Goal: Task Accomplishment & Management: Manage account settings

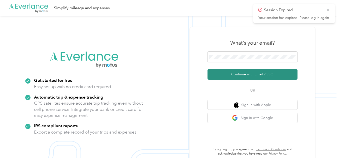
click at [256, 75] on button "Continue with Email / SSO" at bounding box center [253, 74] width 90 height 11
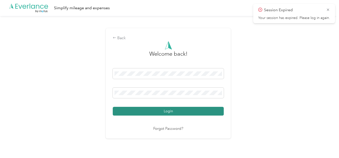
click at [176, 109] on button "Login" at bounding box center [168, 111] width 111 height 9
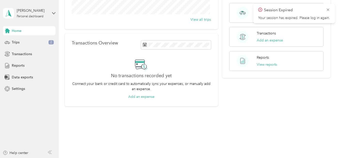
scroll to position [46, 0]
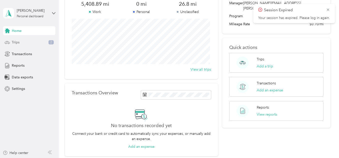
click at [16, 41] on span "Trips" at bounding box center [16, 42] width 8 height 5
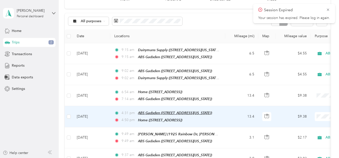
scroll to position [96, 0]
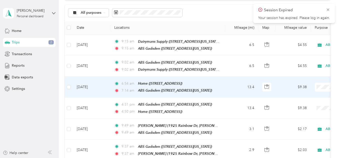
click at [222, 83] on td "6:54 am Home ([STREET_ADDRESS]) 7:14 am ABS Gadsden ([STREET_ADDRESS][US_STATE])" at bounding box center [167, 87] width 115 height 21
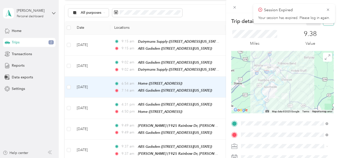
click at [324, 24] on button "button" at bounding box center [328, 21] width 11 height 9
click at [311, 27] on button "Yes" at bounding box center [310, 27] width 10 height 8
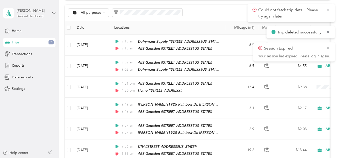
click at [328, 48] on icon at bounding box center [328, 48] width 4 height 5
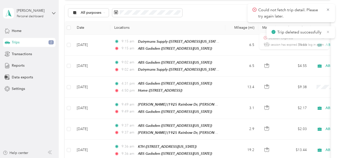
click at [328, 32] on icon at bounding box center [328, 32] width 4 height 5
click at [330, 10] on icon at bounding box center [328, 10] width 4 height 5
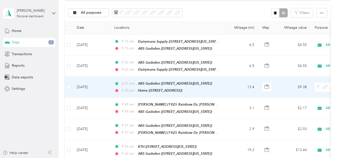
click at [234, 84] on td "13.4" at bounding box center [241, 87] width 33 height 21
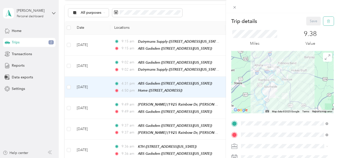
click at [327, 21] on icon "button" at bounding box center [329, 22] width 4 height 4
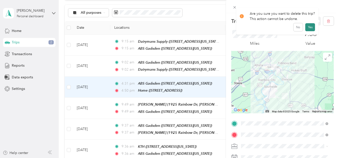
click at [310, 28] on button "Yes" at bounding box center [310, 27] width 10 height 8
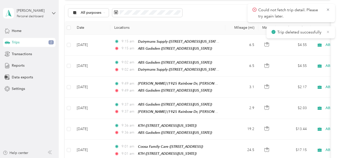
click at [327, 32] on icon at bounding box center [328, 32] width 4 height 5
click at [328, 8] on icon at bounding box center [328, 10] width 4 height 5
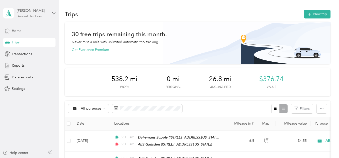
click at [22, 30] on div "Home" at bounding box center [29, 30] width 53 height 9
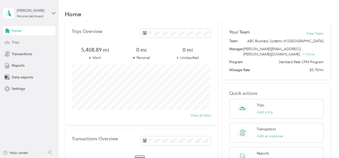
click at [17, 42] on span "Trips" at bounding box center [16, 42] width 8 height 5
